Goal: Task Accomplishment & Management: Manage account settings

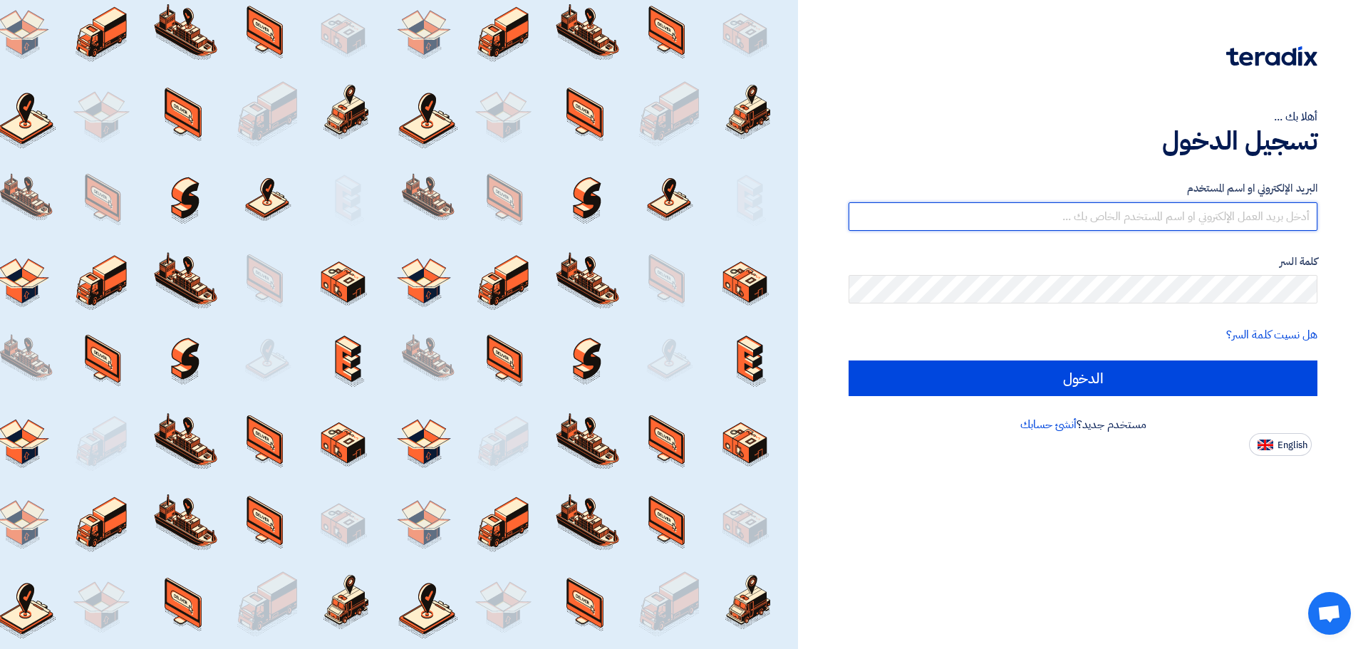
click at [888, 215] on input "text" at bounding box center [1083, 216] width 469 height 29
type input "[EMAIL_ADDRESS][DOMAIN_NAME]"
